Goal: Information Seeking & Learning: Learn about a topic

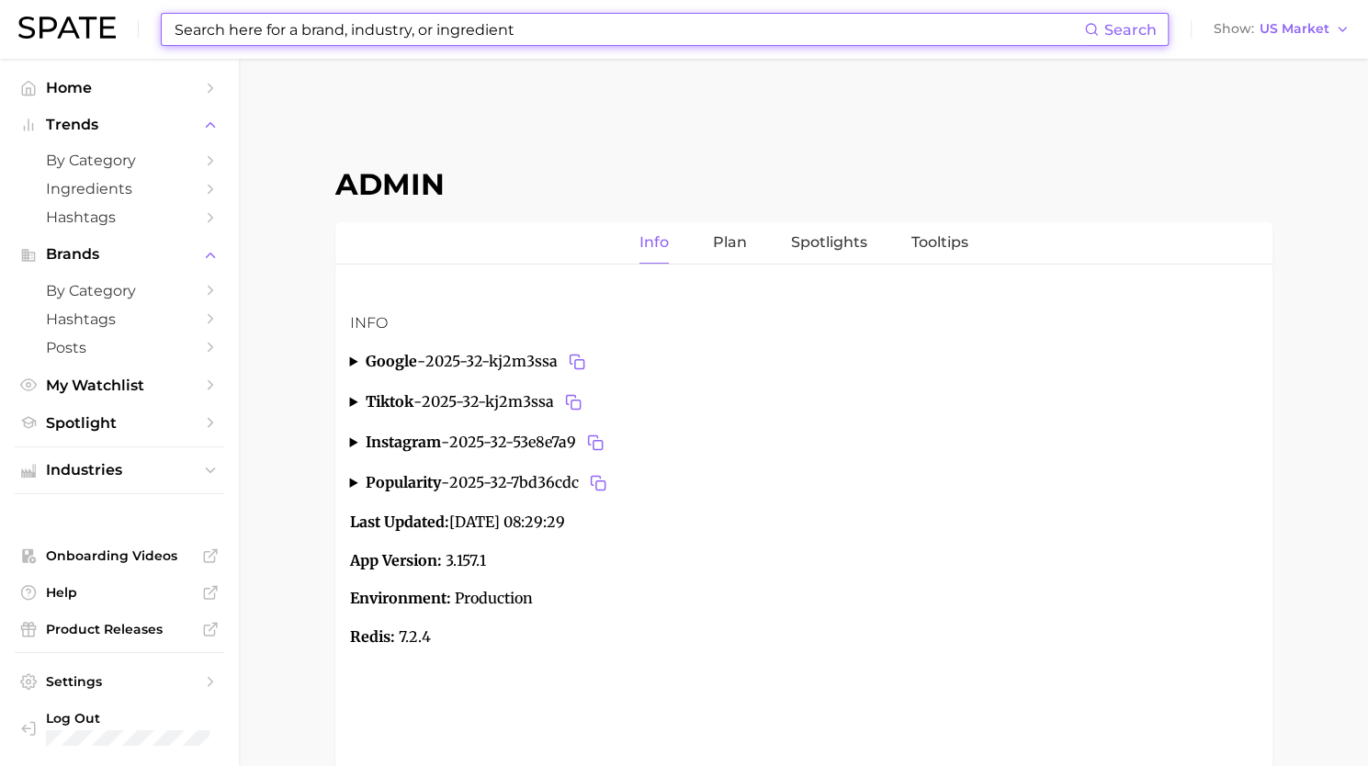
click at [375, 29] on input at bounding box center [628, 29] width 911 height 31
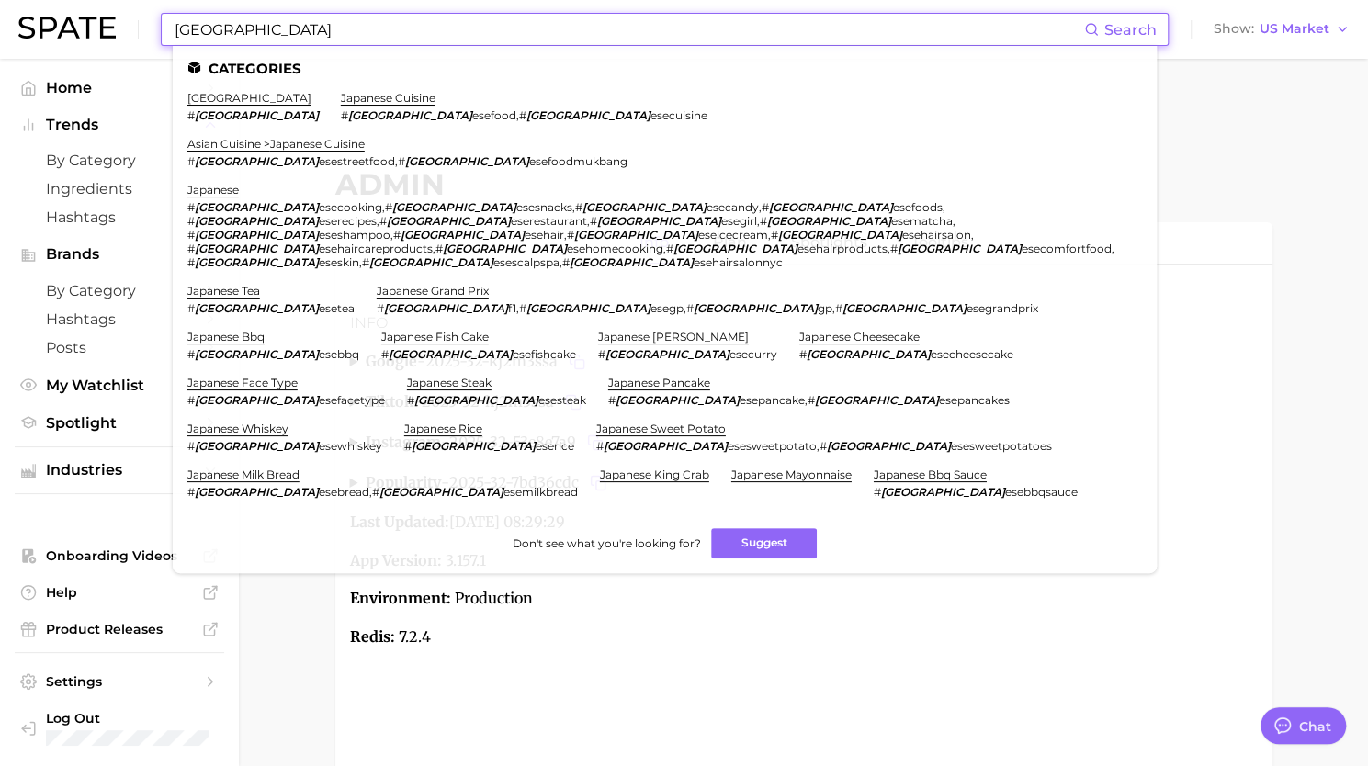
type input "[GEOGRAPHIC_DATA]"
click at [209, 100] on link "[GEOGRAPHIC_DATA]" at bounding box center [249, 98] width 124 height 14
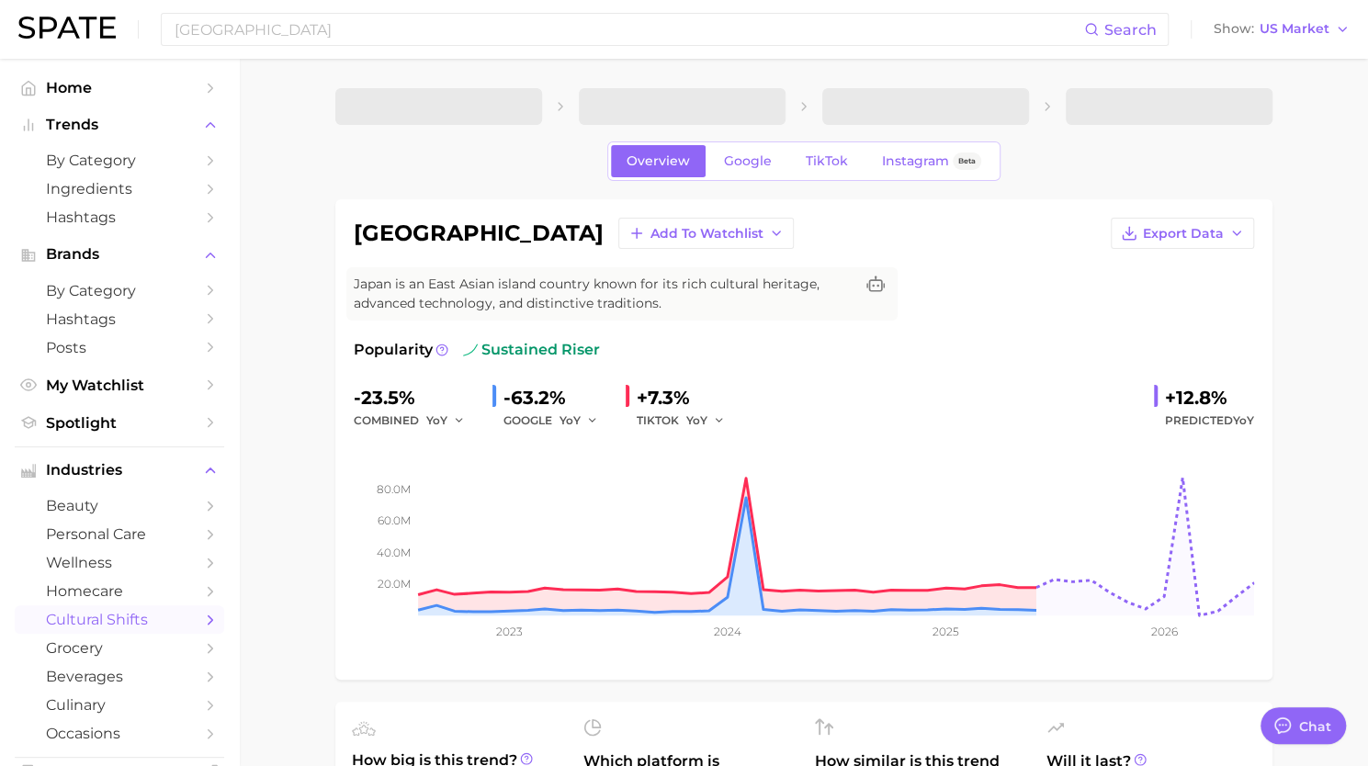
type textarea "x"
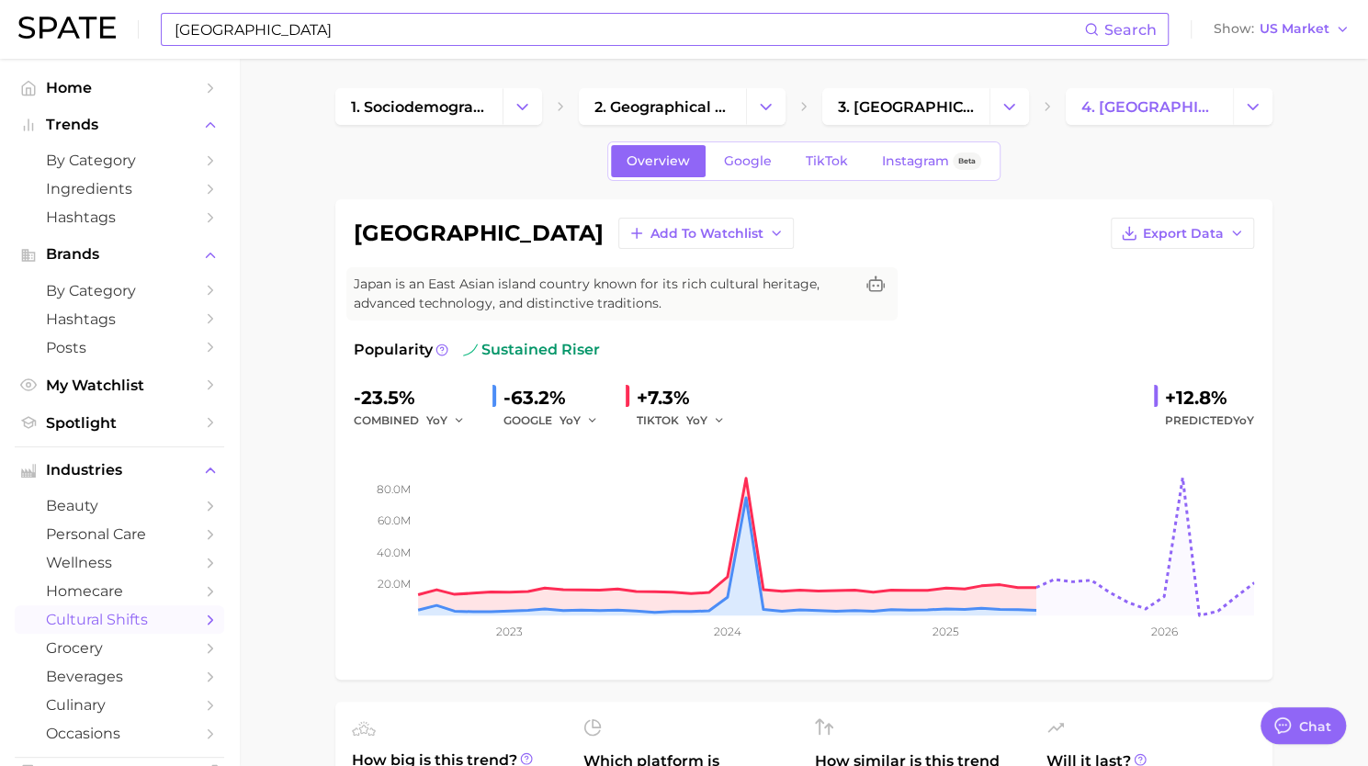
click at [329, 27] on input "[GEOGRAPHIC_DATA]" at bounding box center [628, 29] width 911 height 31
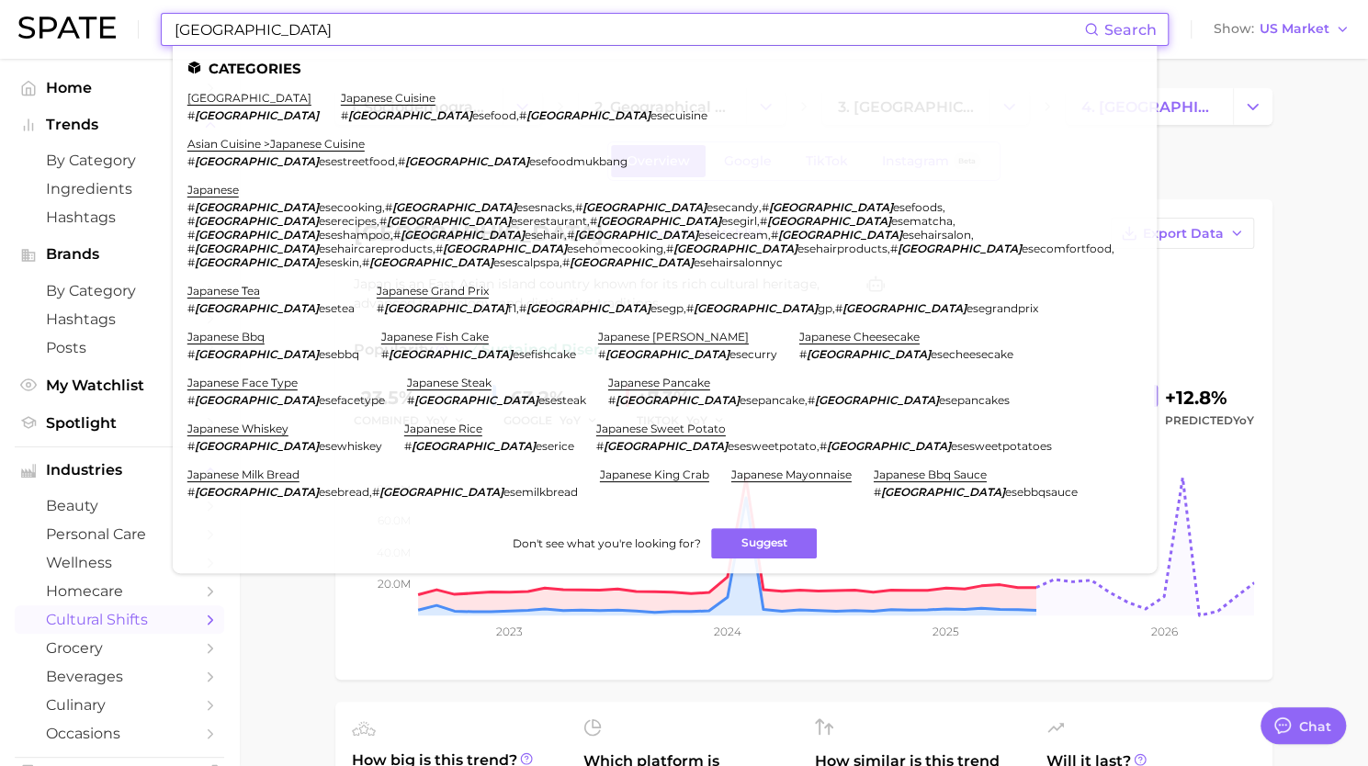
click at [329, 27] on input "[GEOGRAPHIC_DATA]" at bounding box center [628, 29] width 911 height 31
paste input "Body Serum"
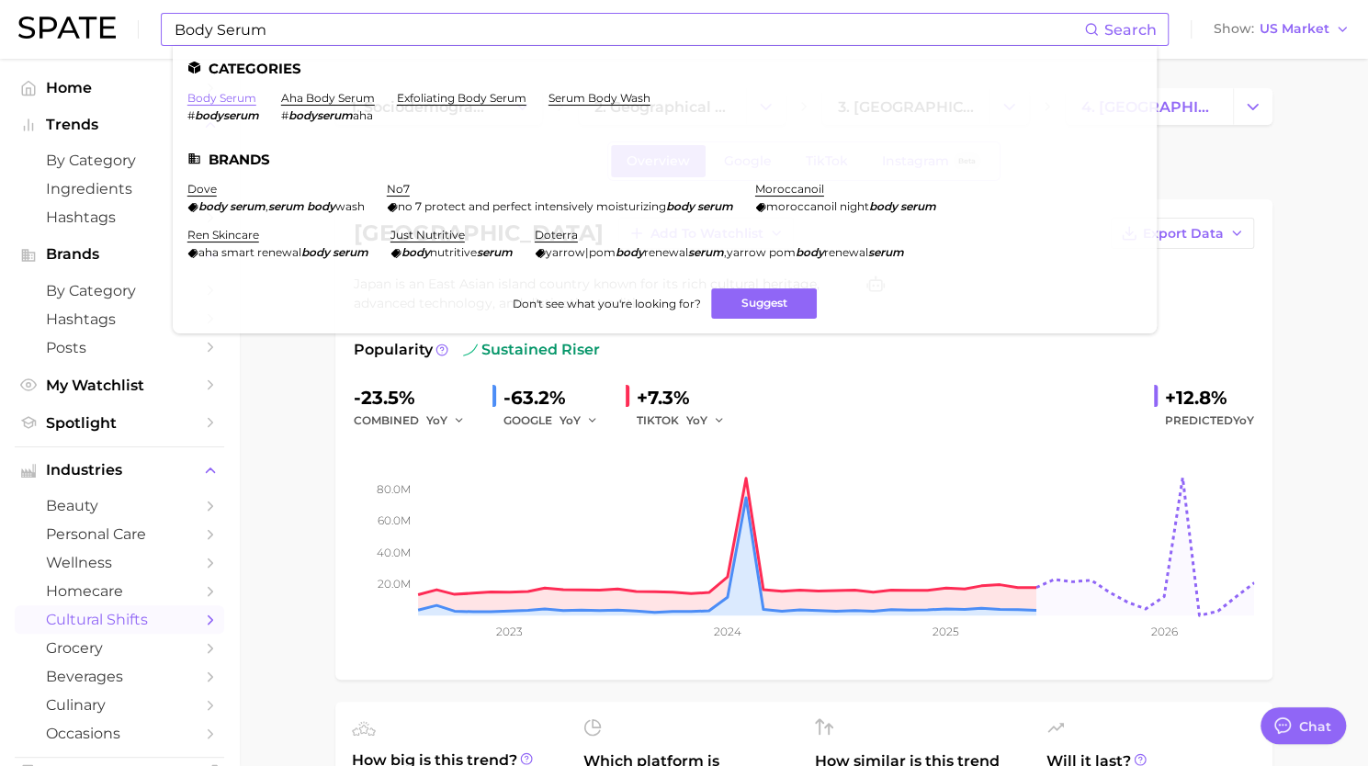
click at [233, 100] on link "body serum" at bounding box center [221, 98] width 69 height 14
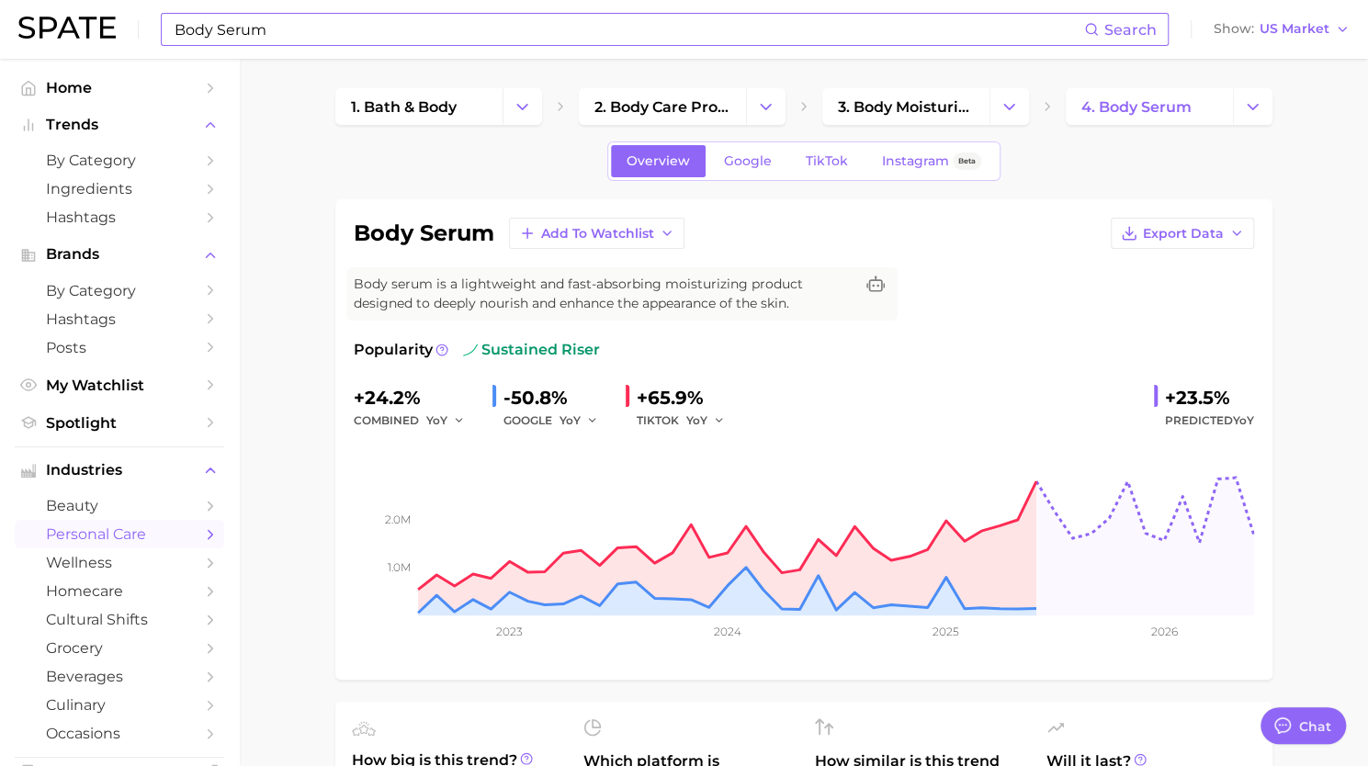
click at [319, 46] on div "Body Serum Search Show US Market" at bounding box center [683, 29] width 1331 height 59
click at [318, 33] on input "Body Serum" at bounding box center [628, 29] width 911 height 31
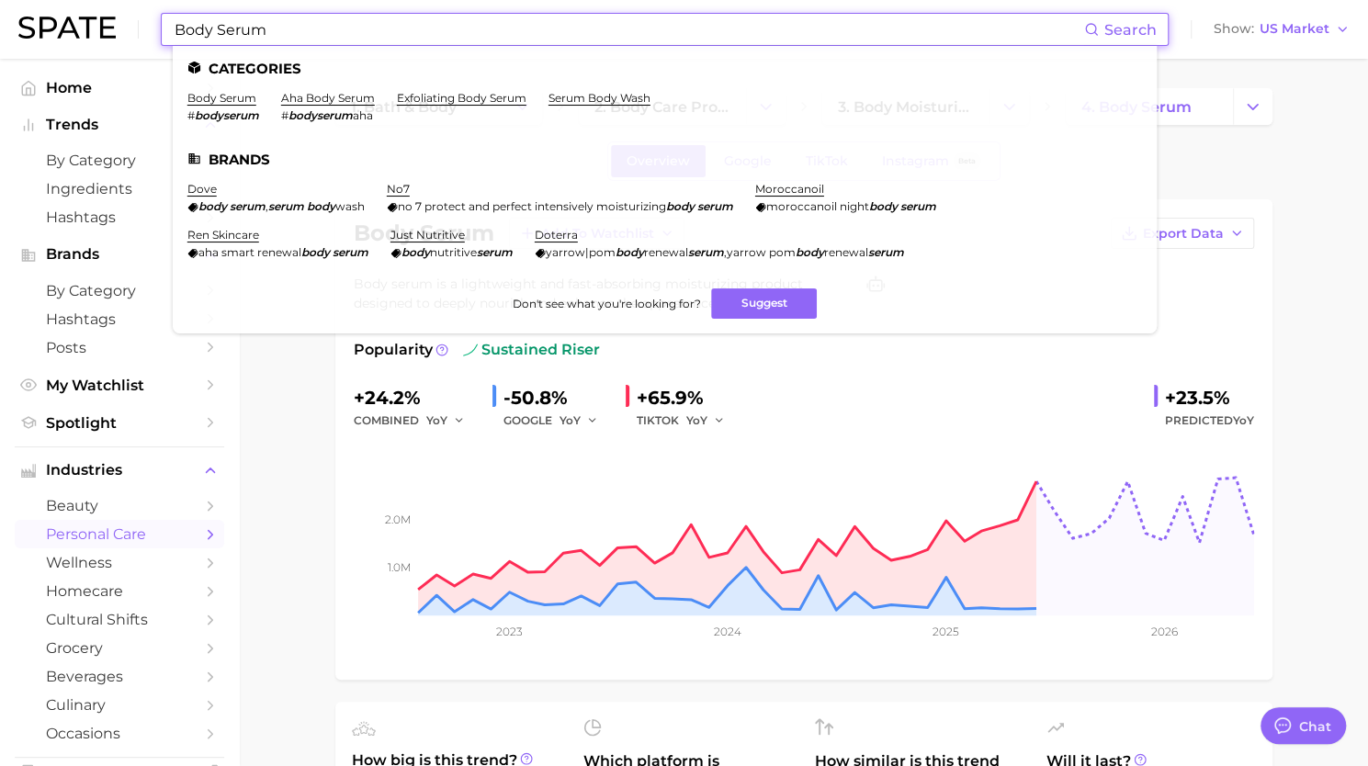
click at [318, 33] on input "Body Serum" at bounding box center [628, 29] width 911 height 31
paste input "dha [MEDICAL_DATA]"
type input "dha [MEDICAL_DATA]"
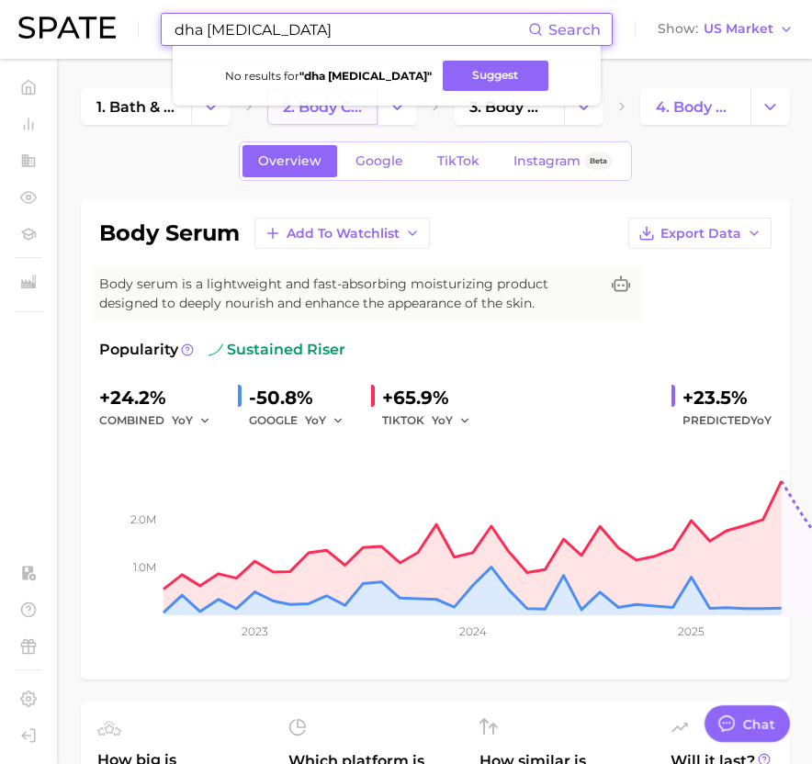
type textarea "x"
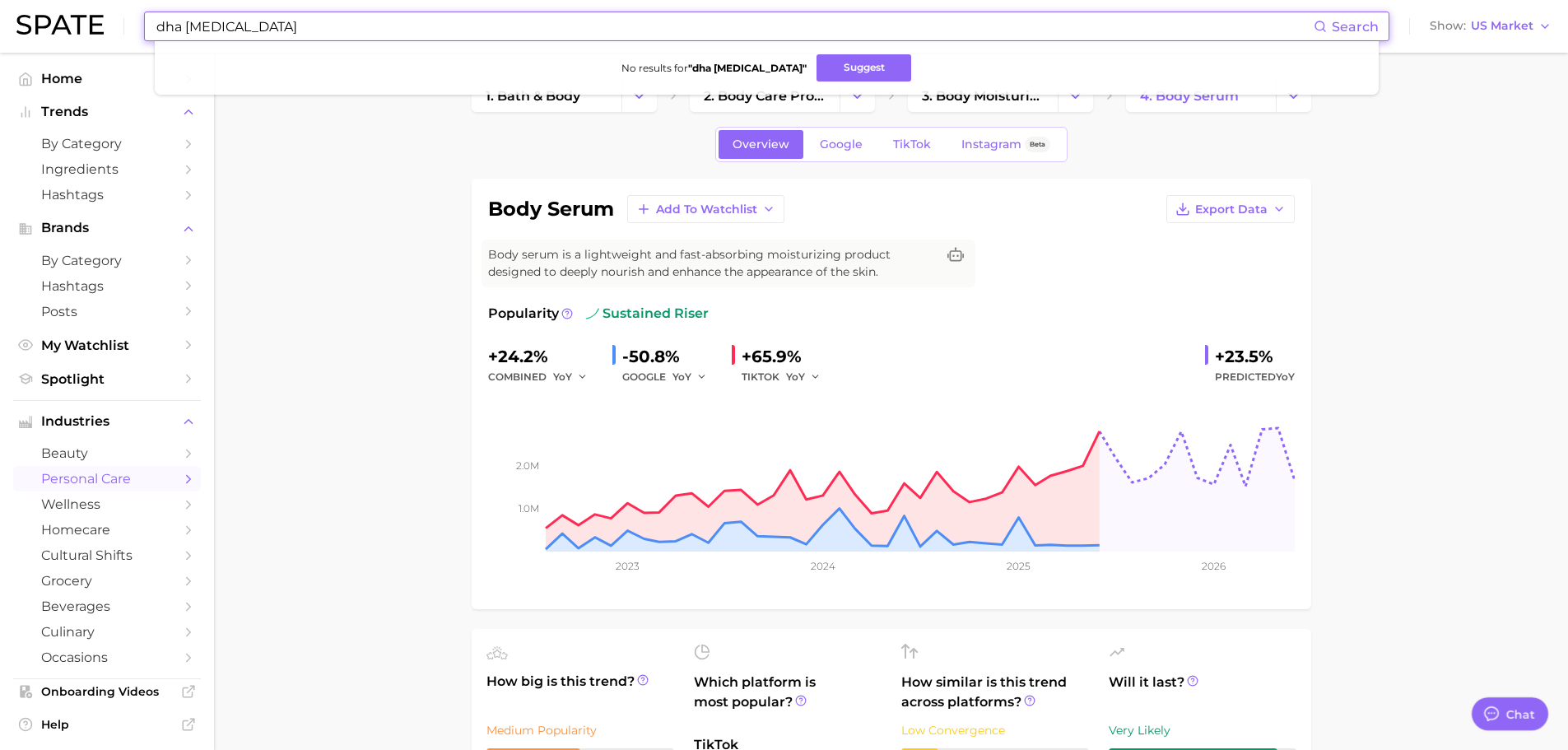
type input "dha [MEDICAL_DATA]"
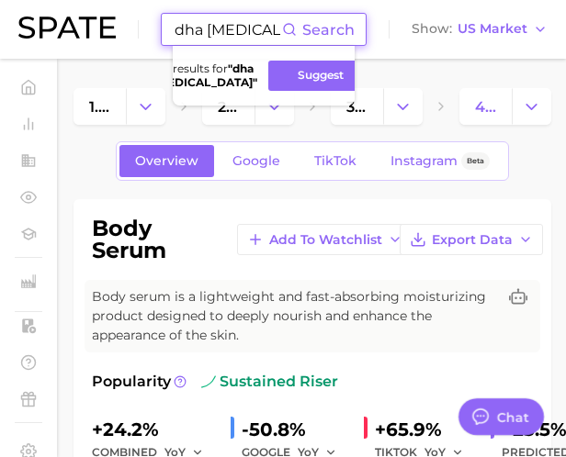
type textarea "x"
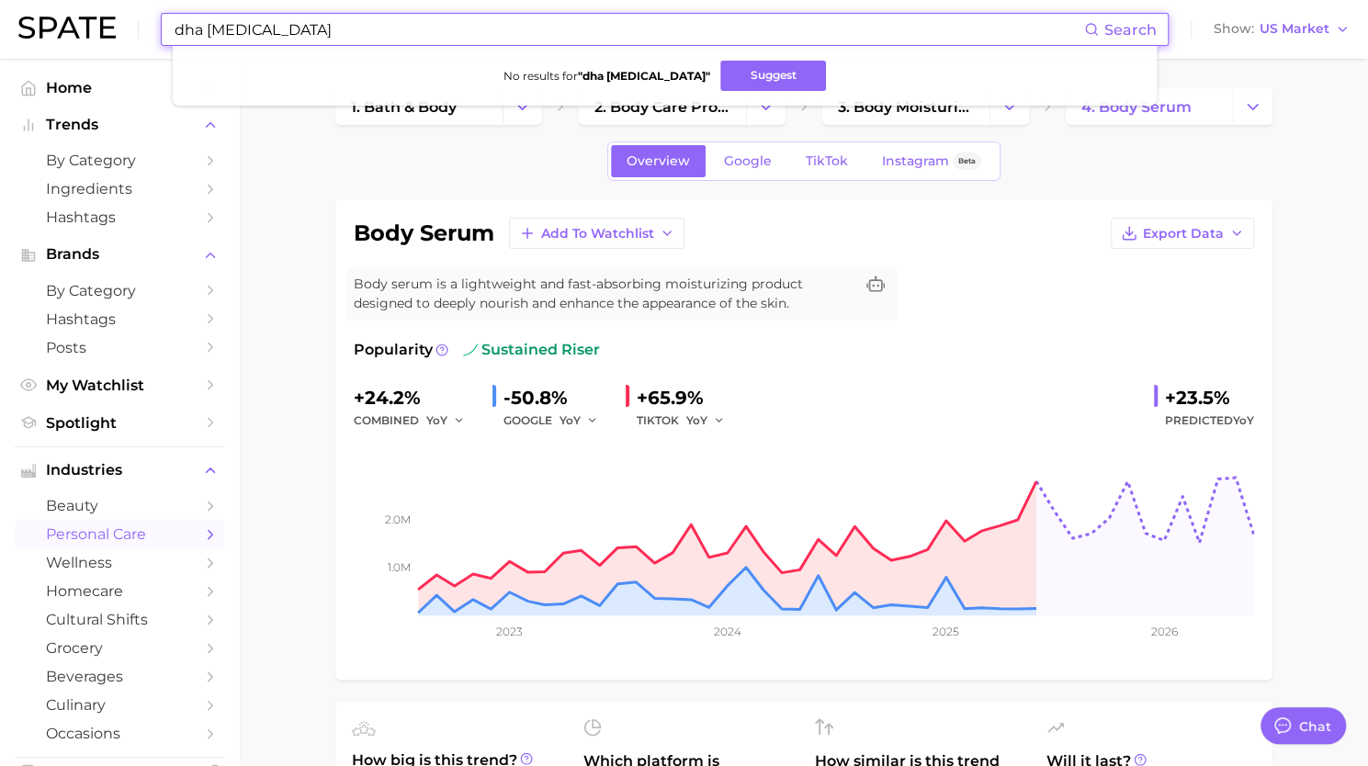
click at [206, 32] on input "dha [MEDICAL_DATA]" at bounding box center [628, 29] width 911 height 31
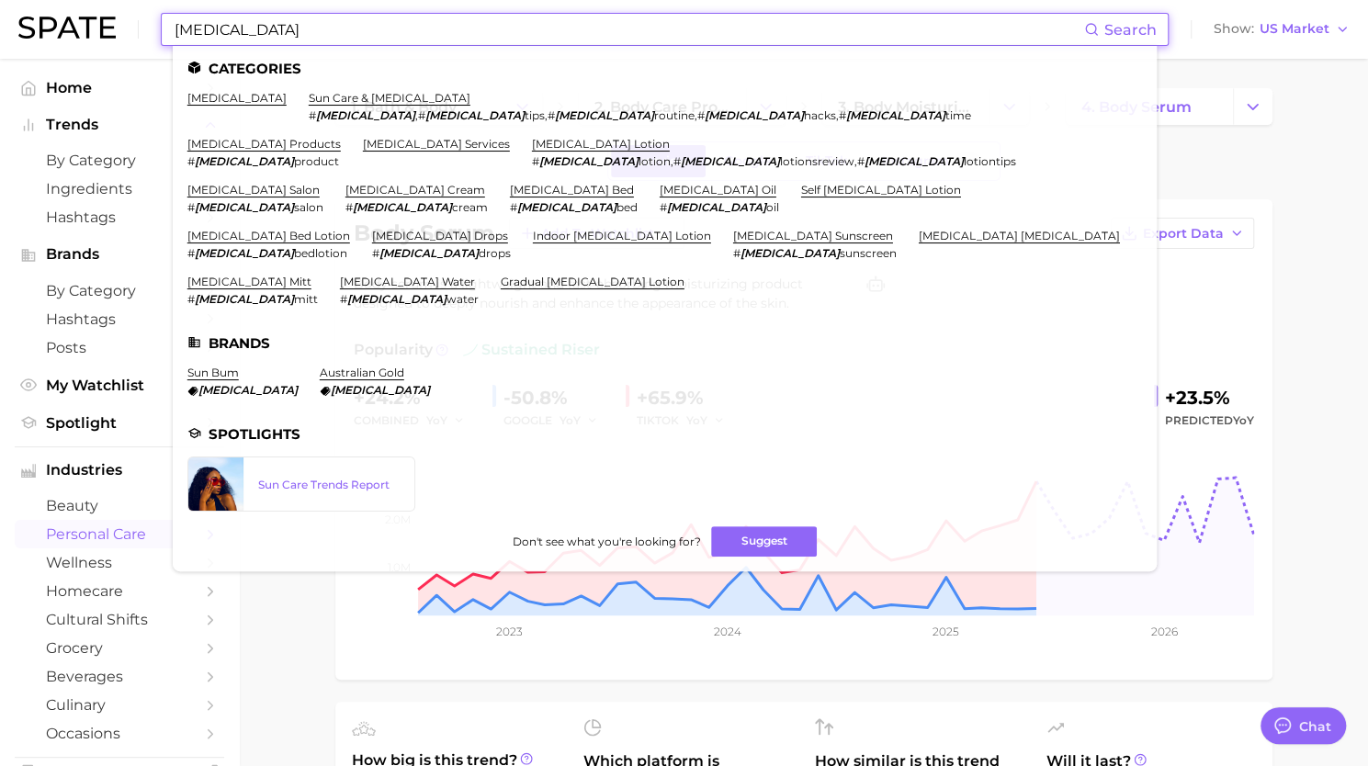
type input "[MEDICAL_DATA]"
click at [218, 106] on li "[MEDICAL_DATA]" at bounding box center [236, 106] width 99 height 31
click at [215, 96] on link "[MEDICAL_DATA]" at bounding box center [236, 98] width 99 height 14
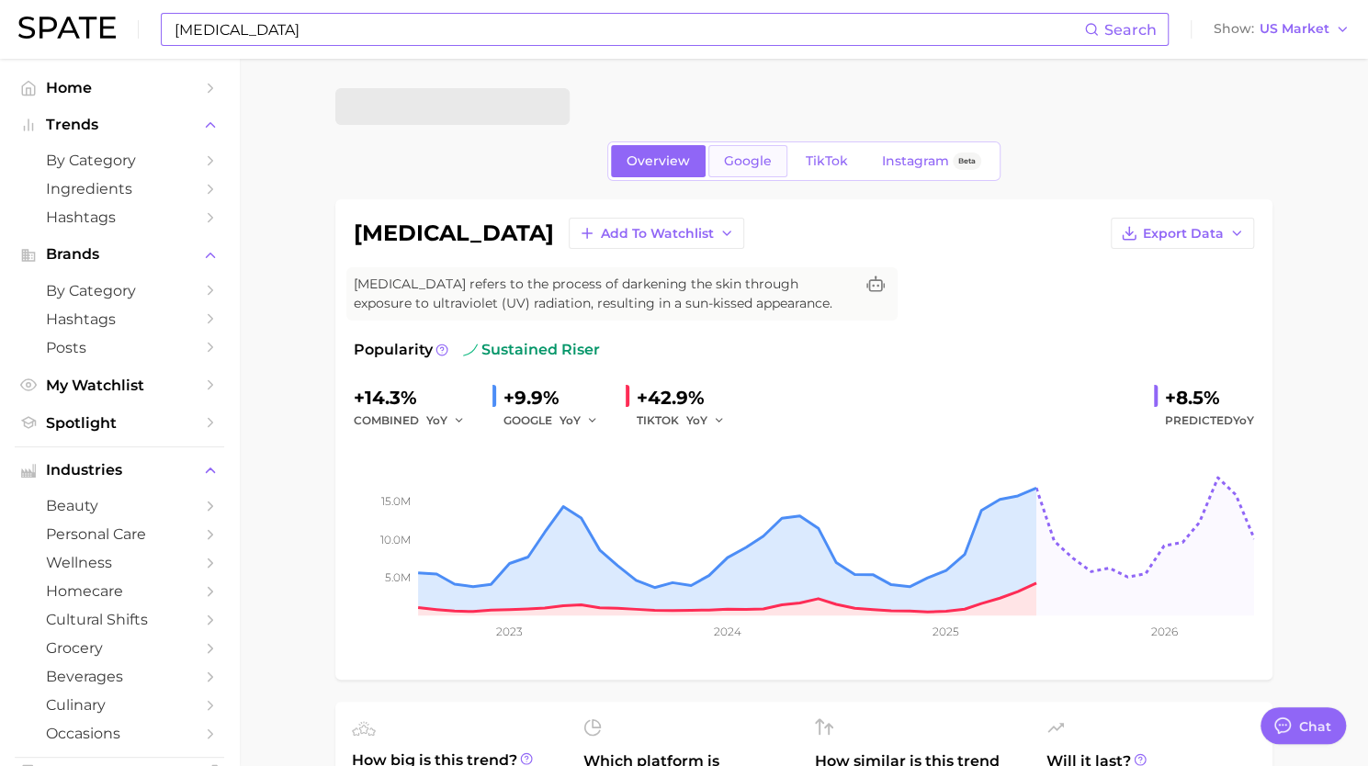
click at [750, 159] on span "Google" at bounding box center [748, 161] width 48 height 16
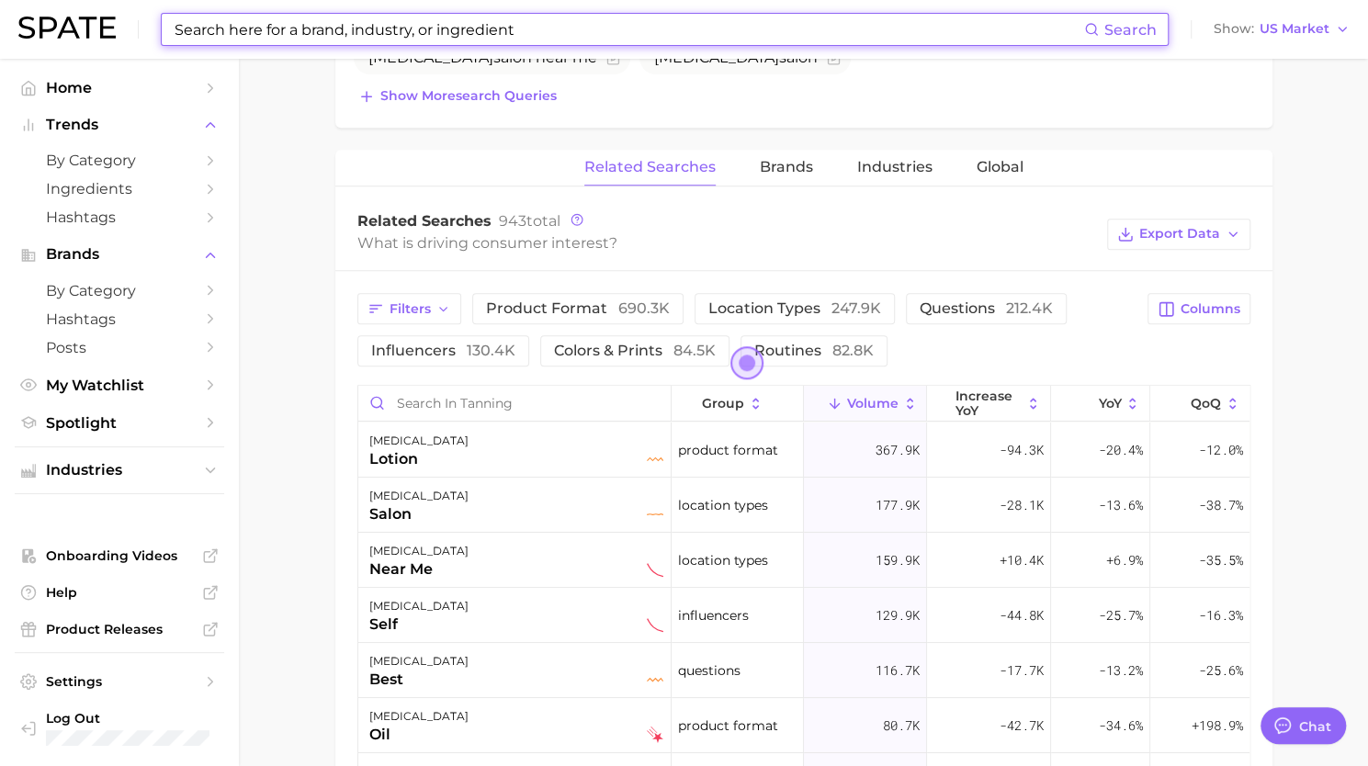
scroll to position [816, 0]
click at [566, 401] on input "Search in tanning" at bounding box center [514, 402] width 312 height 35
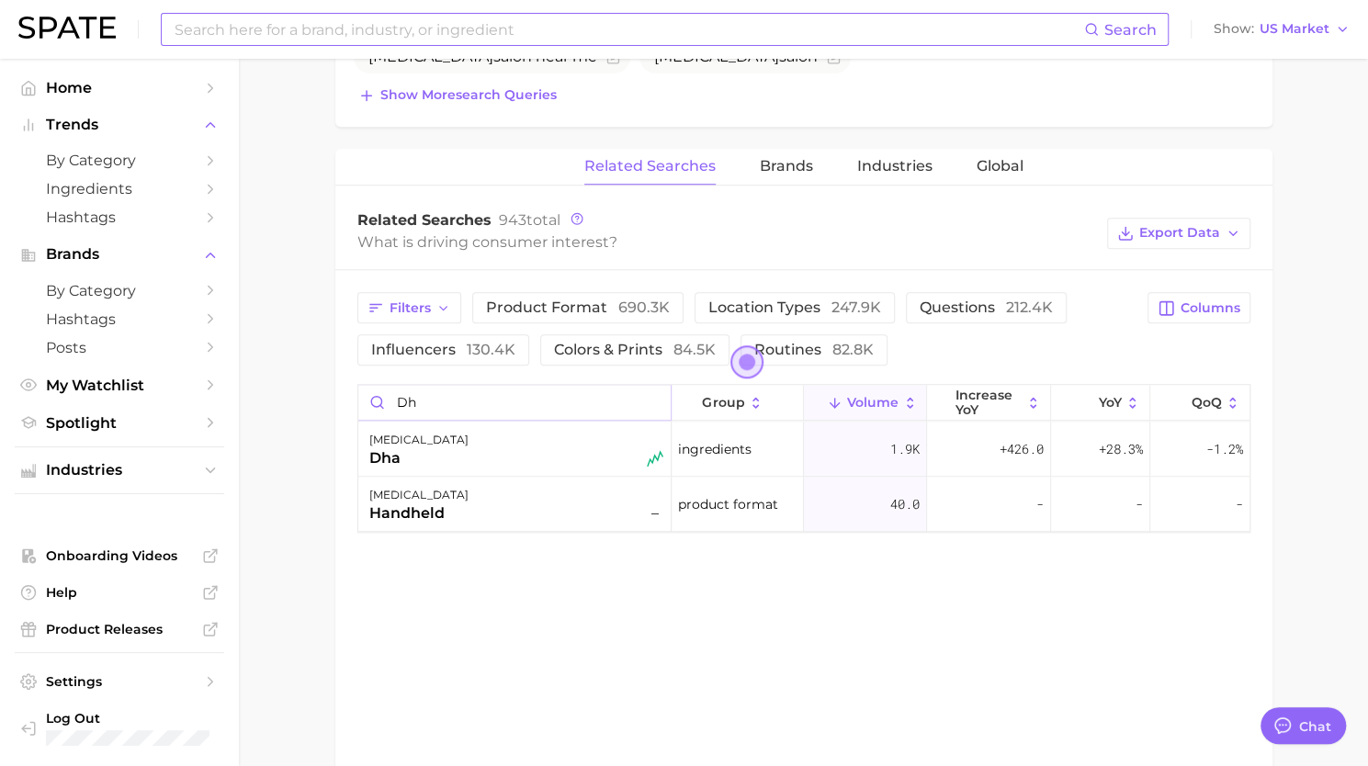
type input "dh"
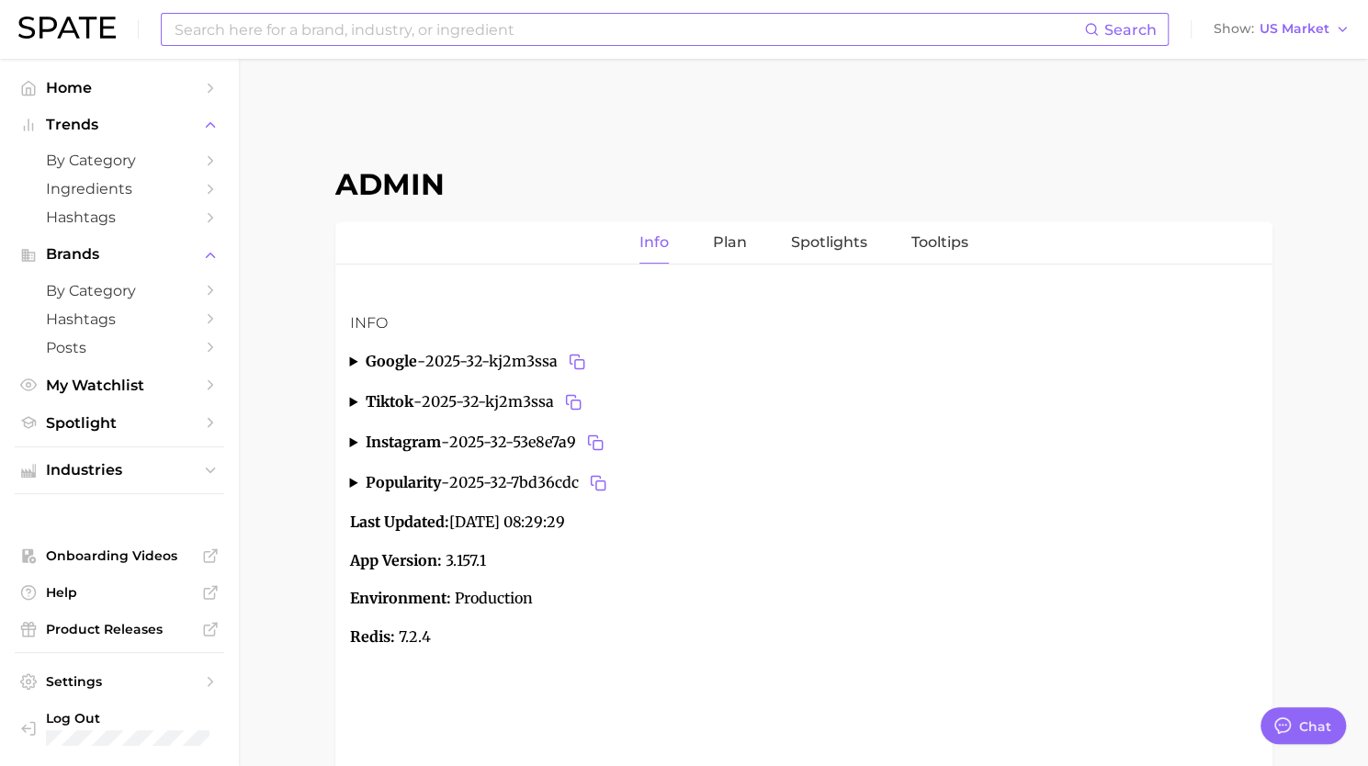
click at [406, 25] on input at bounding box center [628, 29] width 911 height 31
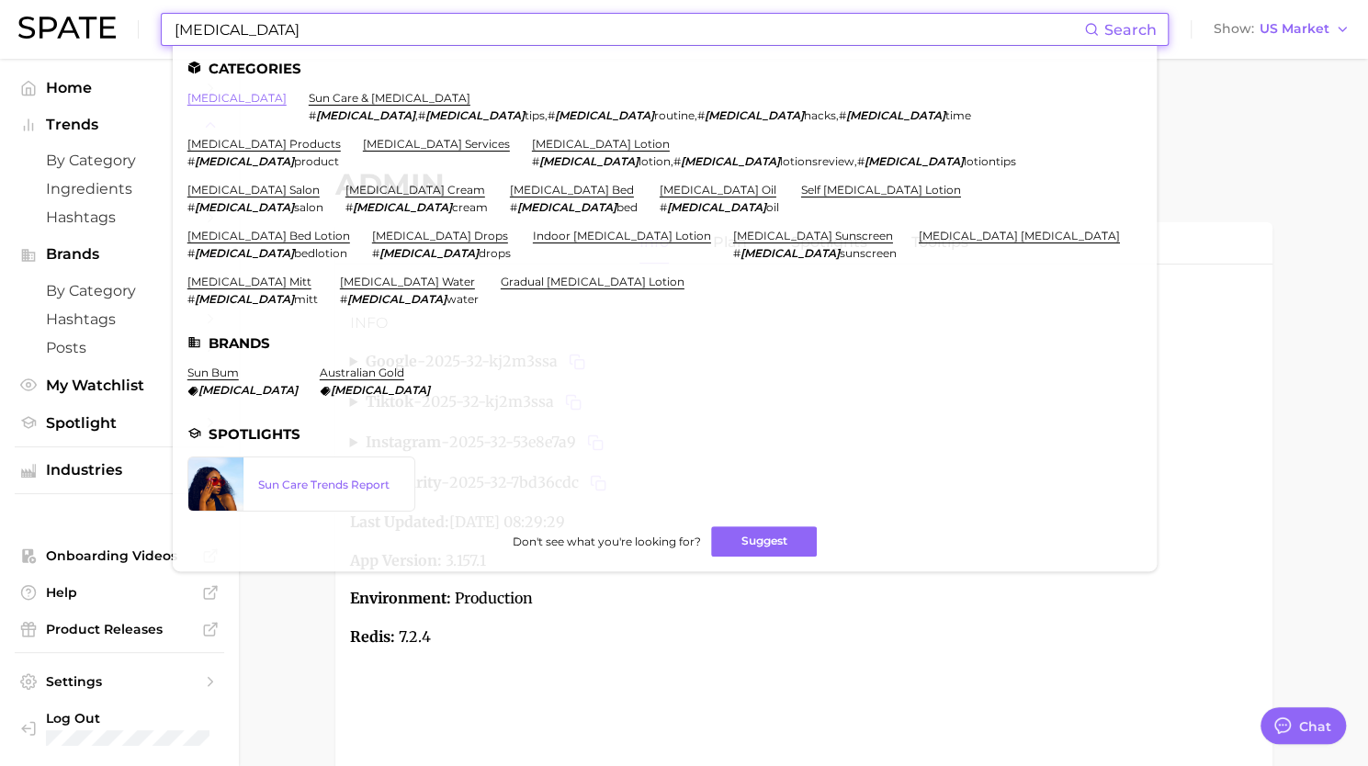
type input "[MEDICAL_DATA]"
click at [223, 93] on link "[MEDICAL_DATA]" at bounding box center [236, 98] width 99 height 14
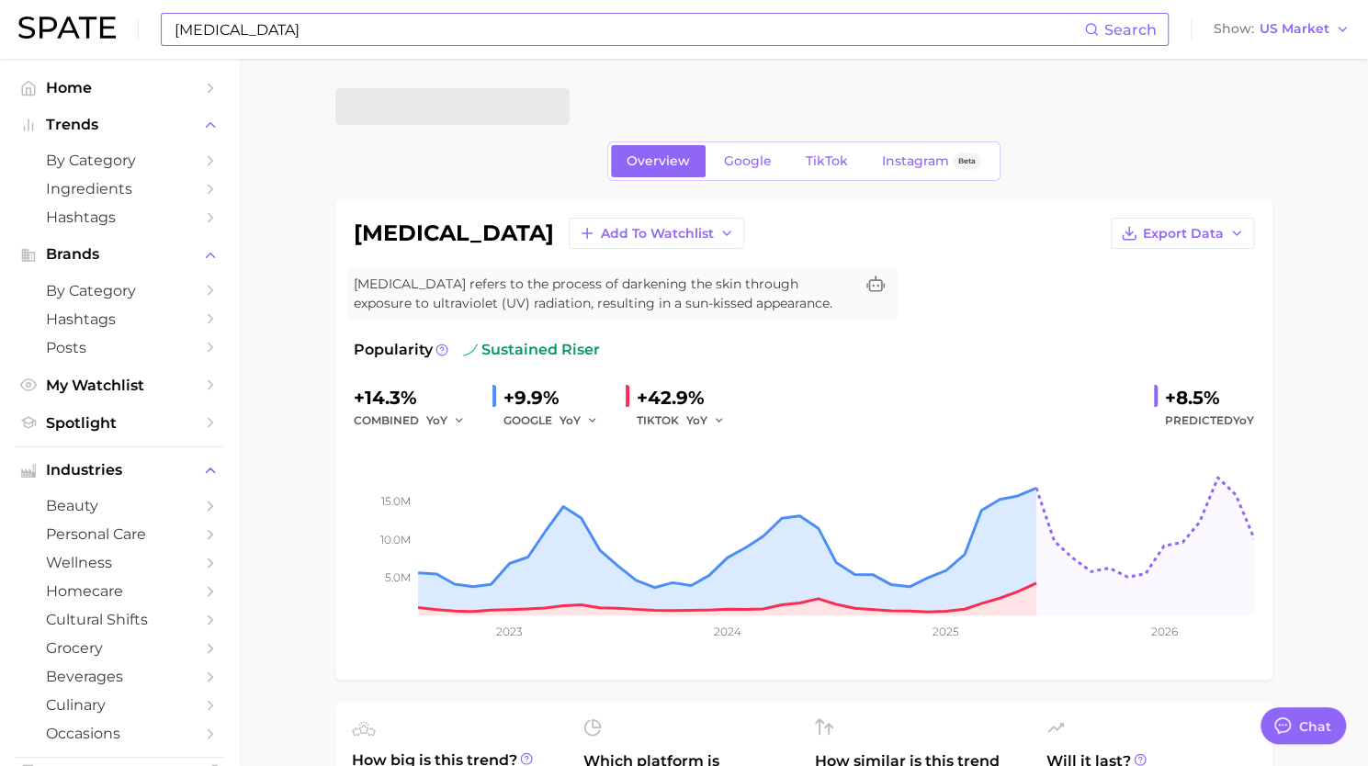
type textarea "x"
click at [417, 40] on input "[MEDICAL_DATA]" at bounding box center [628, 29] width 911 height 31
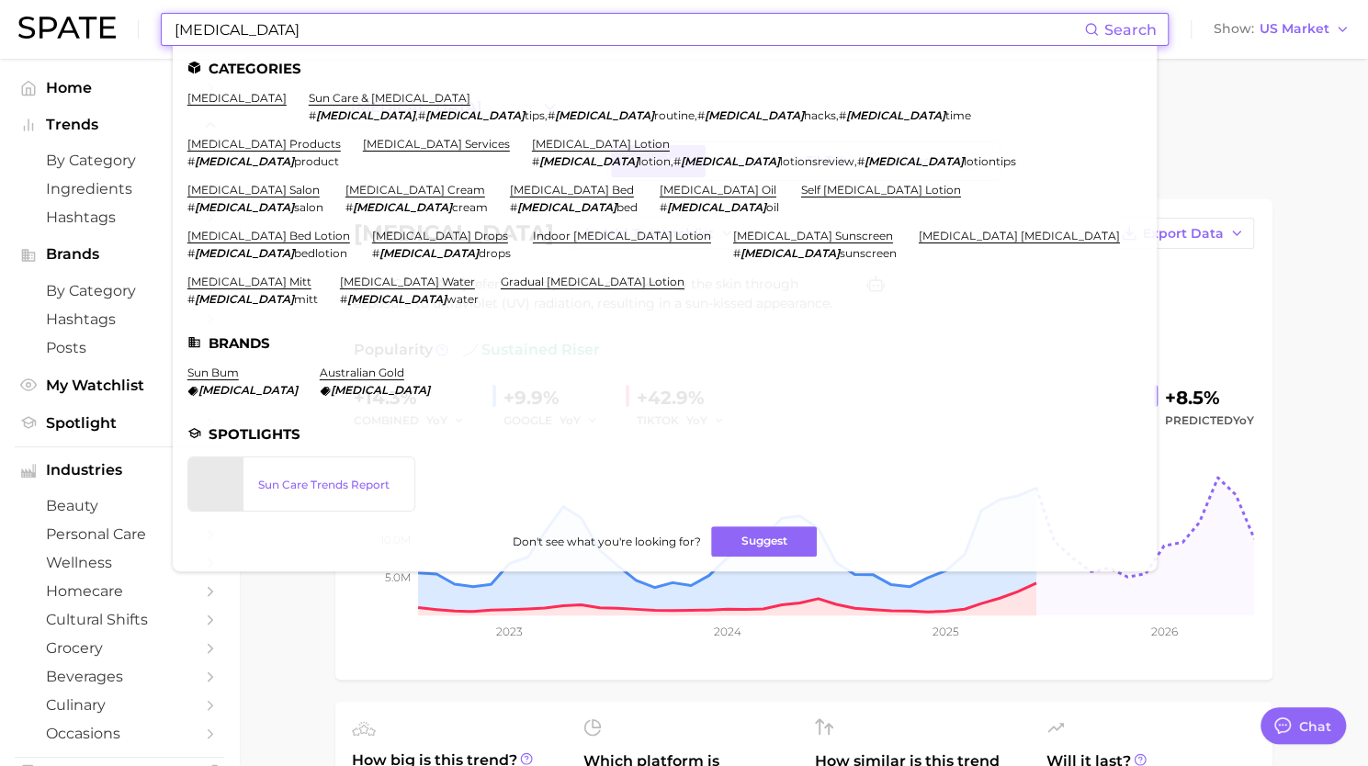
click at [417, 40] on input "[MEDICAL_DATA]" at bounding box center [628, 29] width 911 height 31
paste input "disney adult"
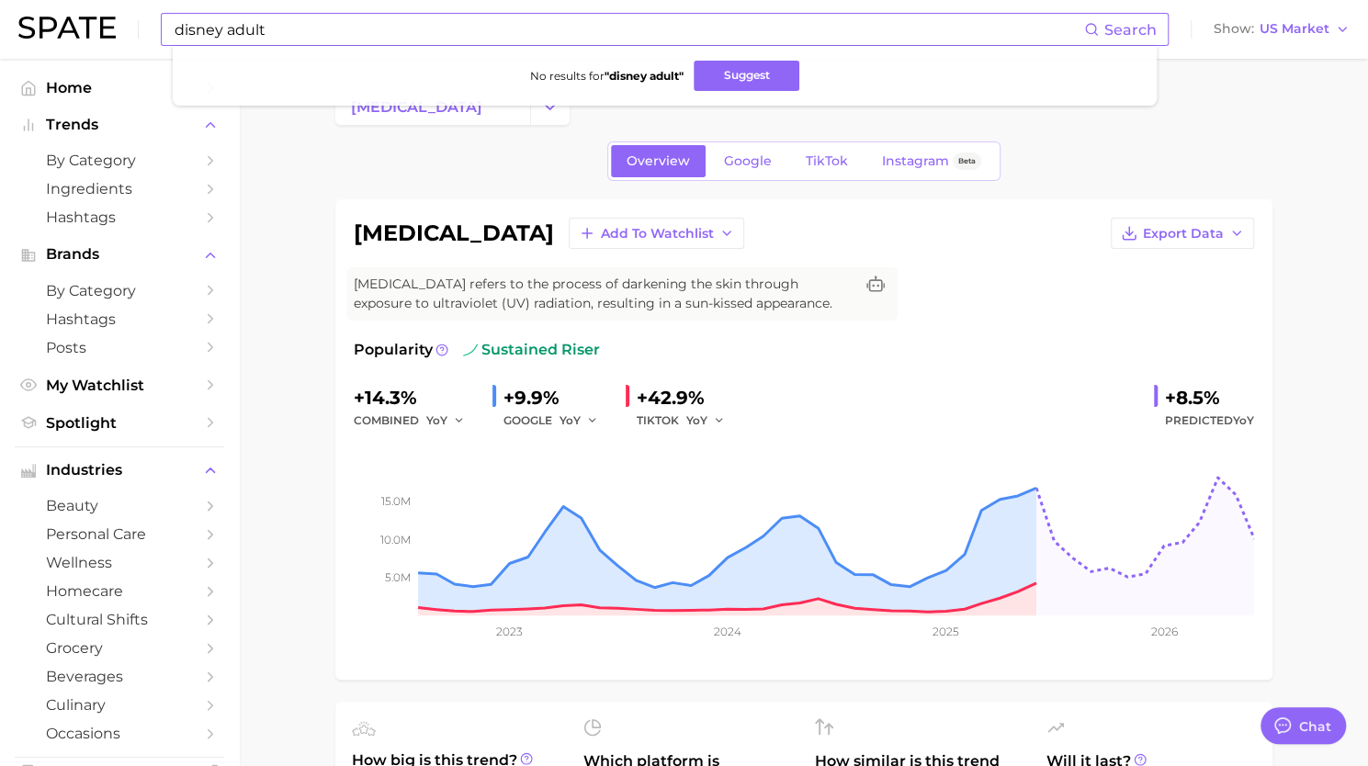
click at [400, 36] on input "disney adult" at bounding box center [628, 29] width 911 height 31
paste input "primer"
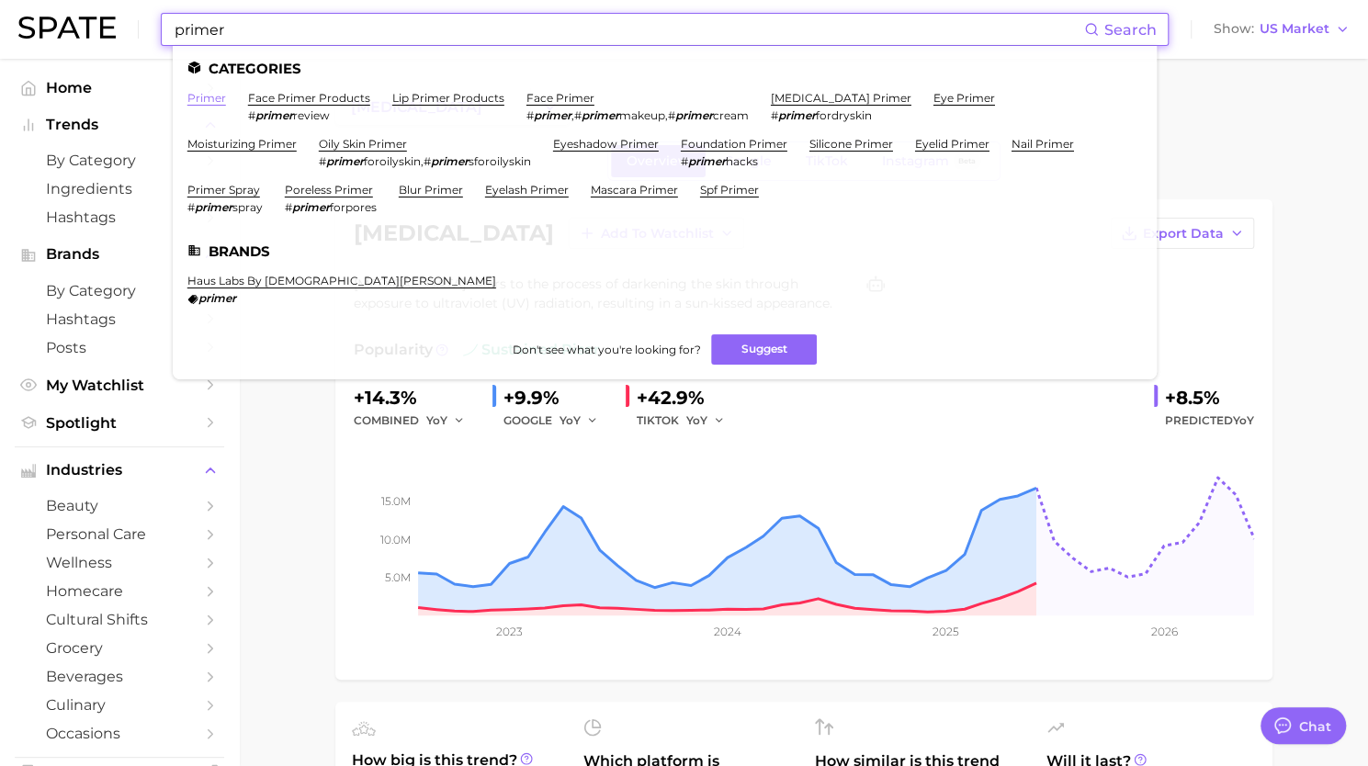
click at [208, 101] on link "primer" at bounding box center [206, 98] width 39 height 14
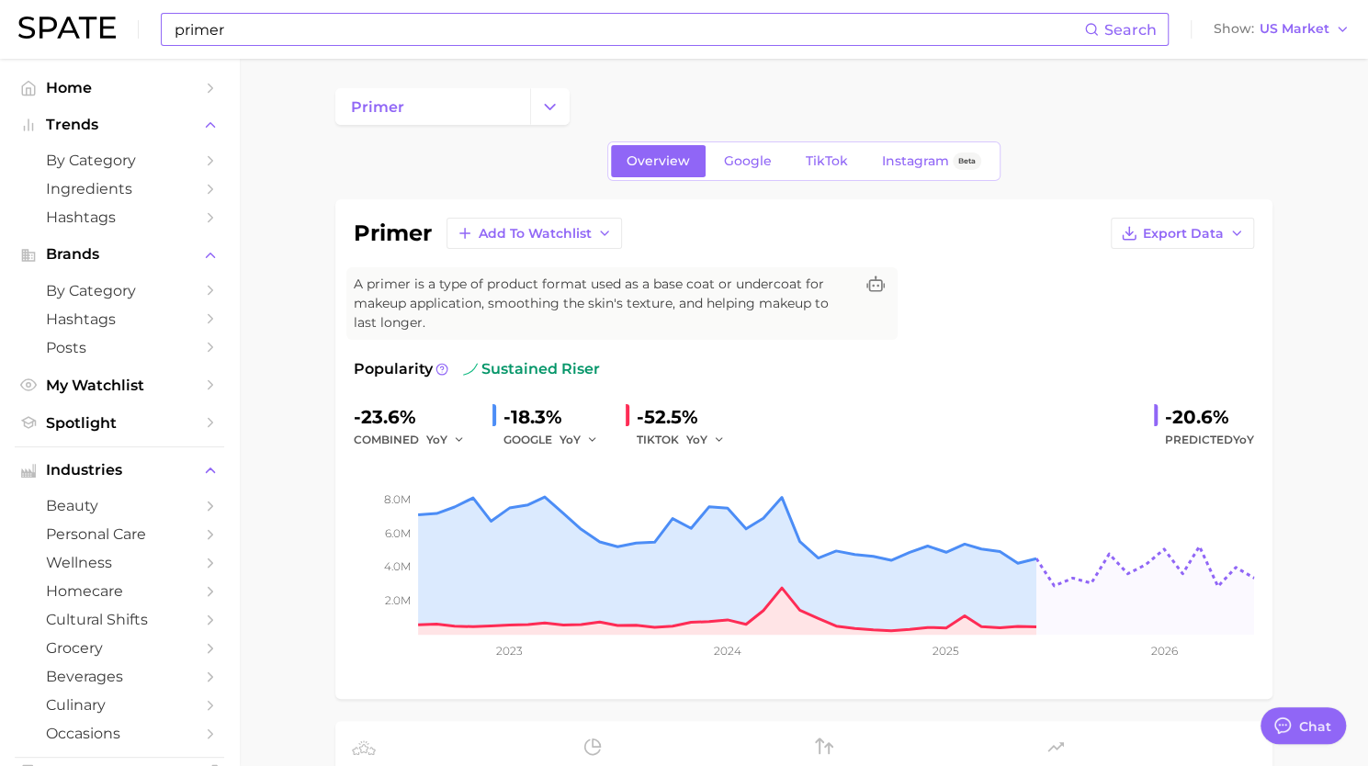
click at [441, 30] on input "primer" at bounding box center [628, 29] width 911 height 31
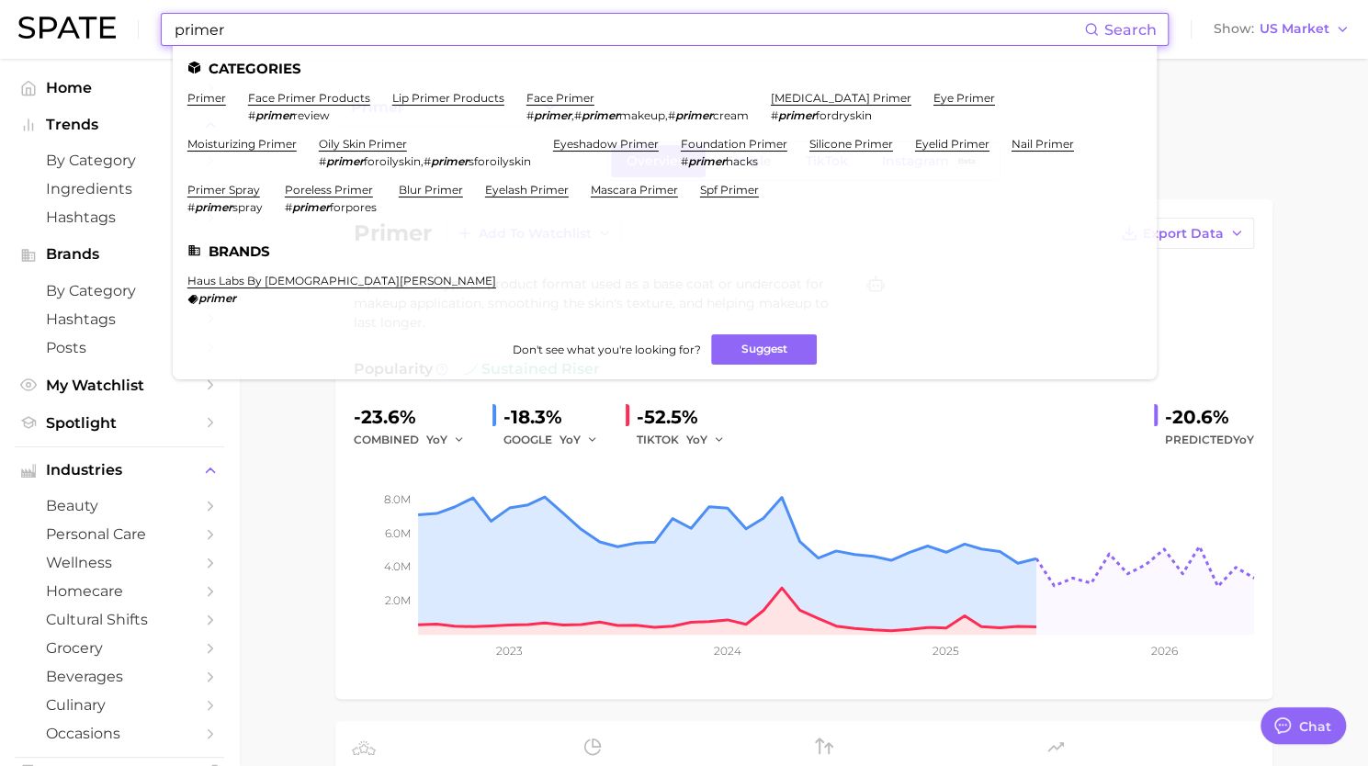
click at [441, 30] on input "primer" at bounding box center [628, 29] width 911 height 31
paste input "holiday deals"
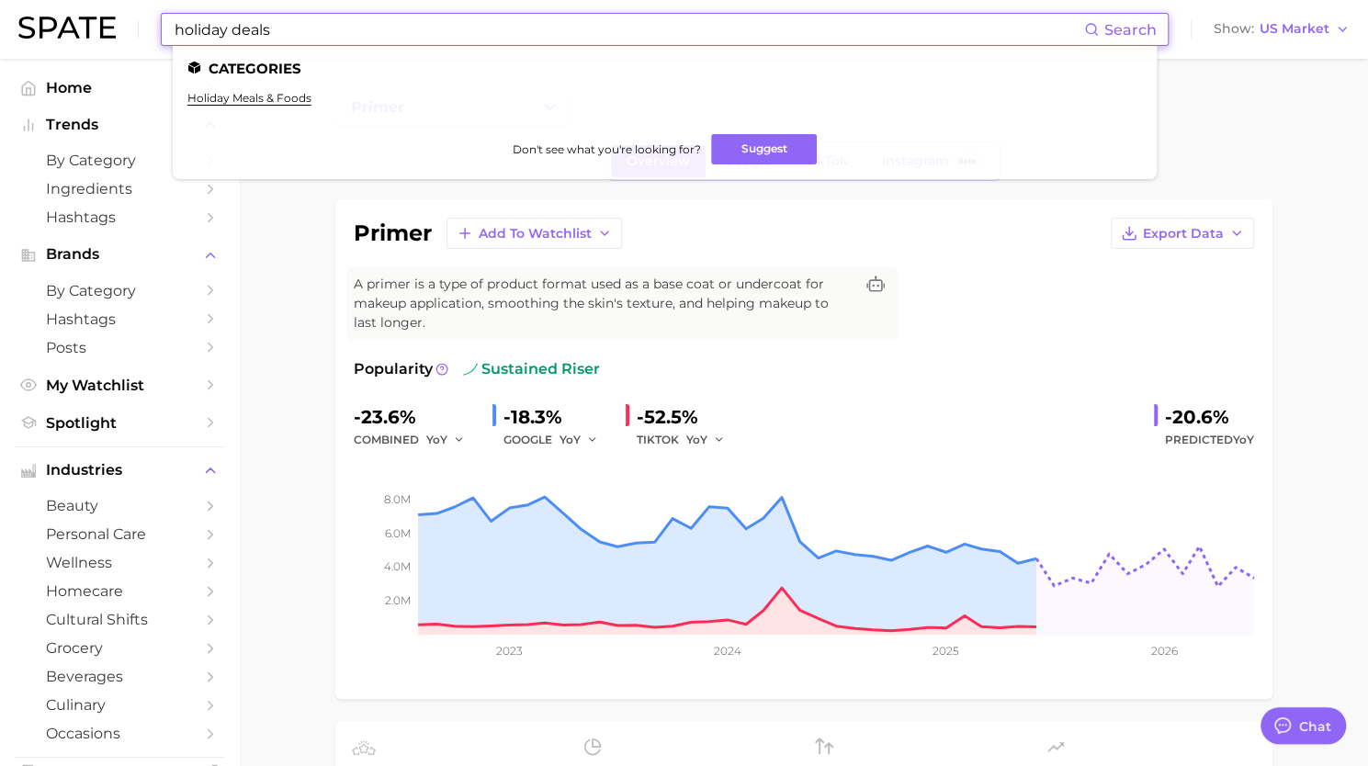
type input "holiday deals"
